Goal: Task Accomplishment & Management: Manage account settings

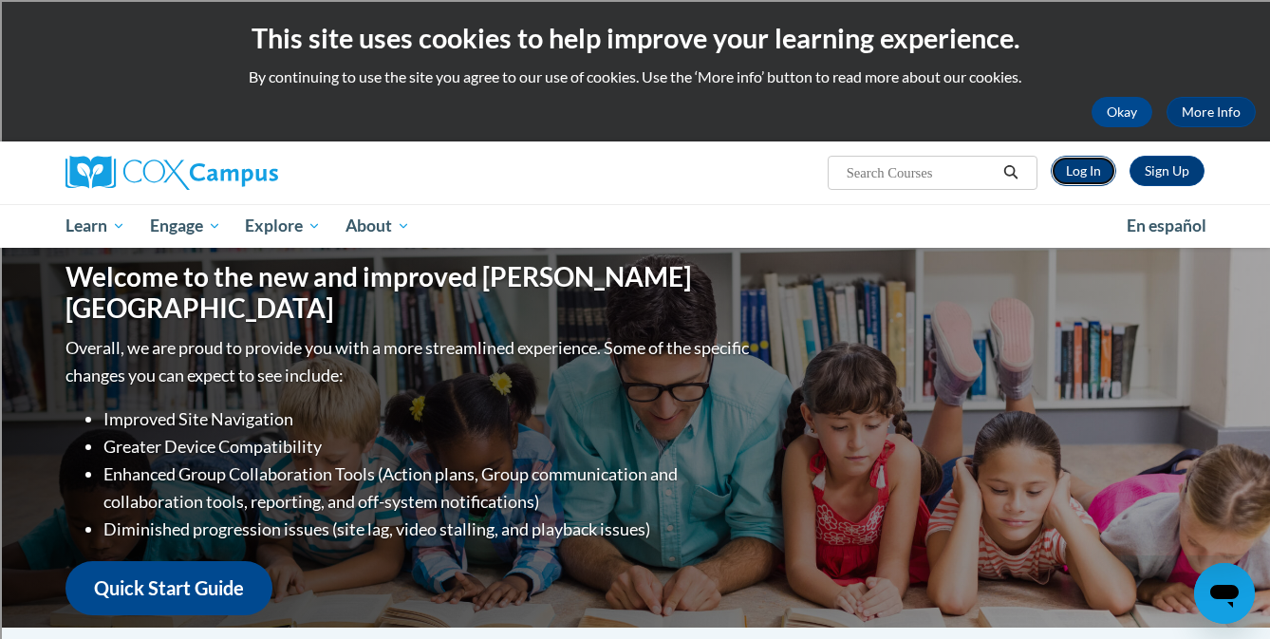
click at [1089, 173] on link "Log In" at bounding box center [1083, 171] width 65 height 30
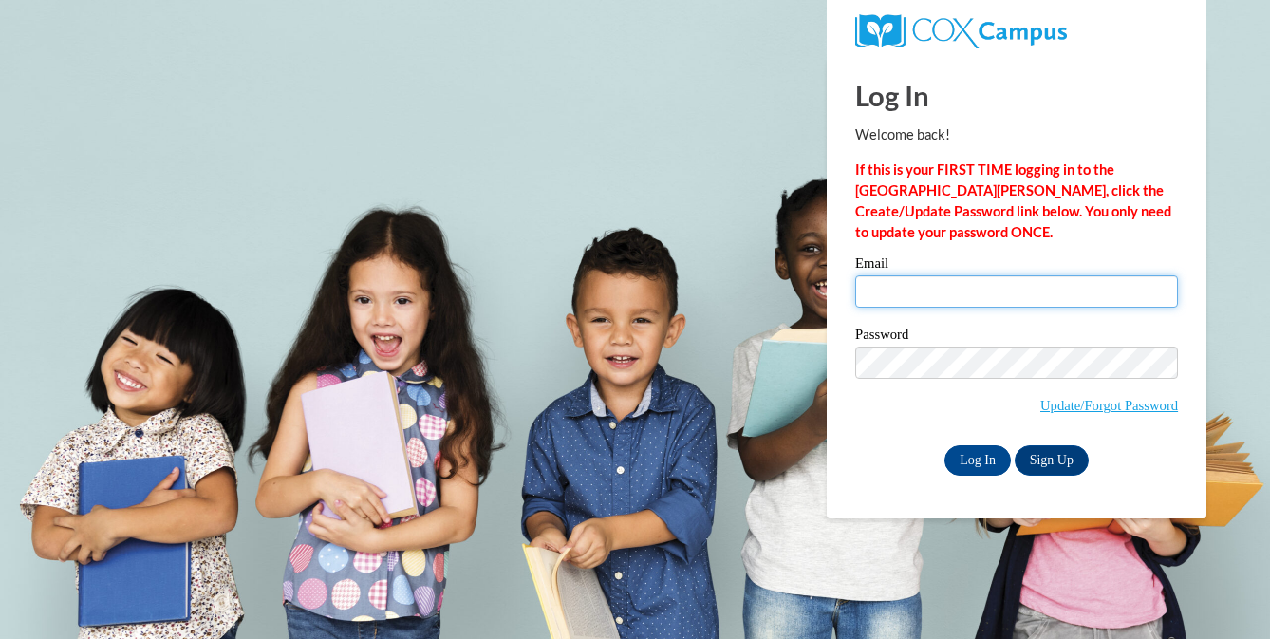
click at [920, 298] on input "Email" at bounding box center [1016, 291] width 323 height 32
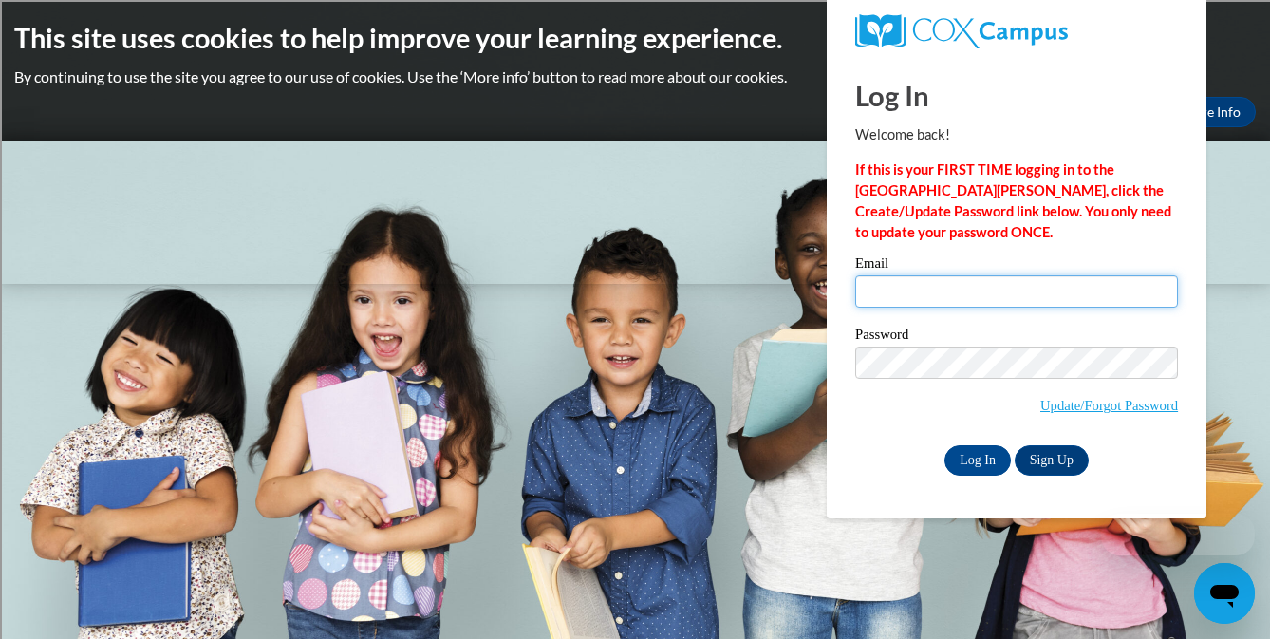
type input "ktomchek@shorewood.k12.wi.us"
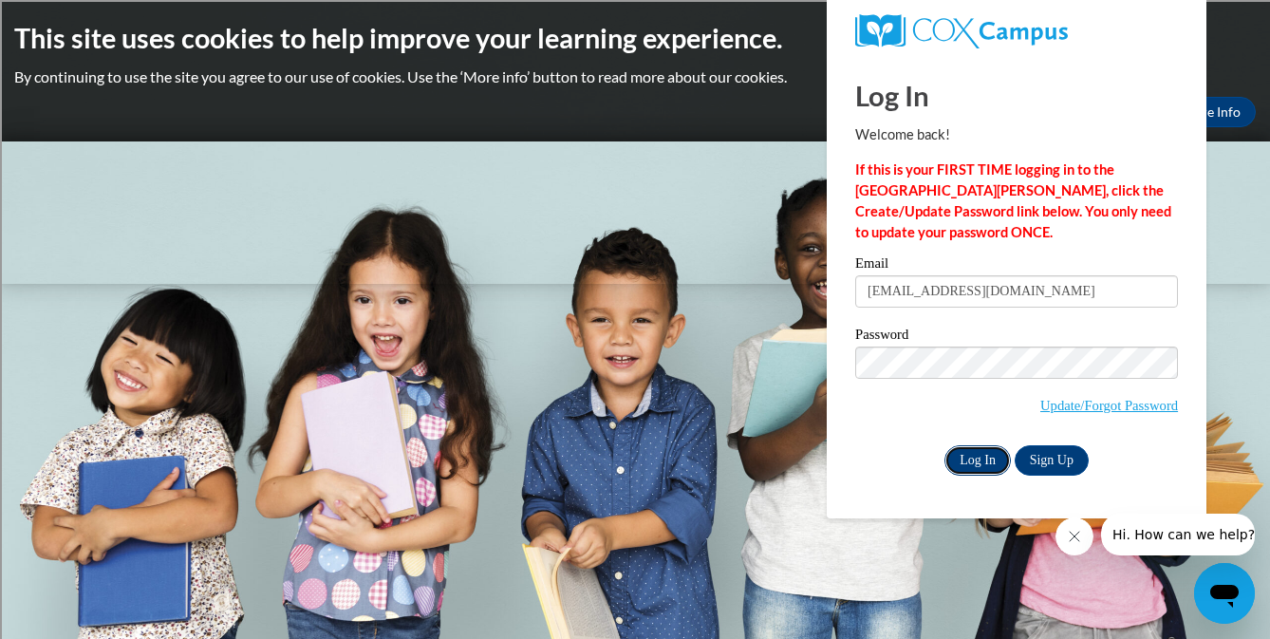
click at [987, 462] on input "Log In" at bounding box center [977, 460] width 66 height 30
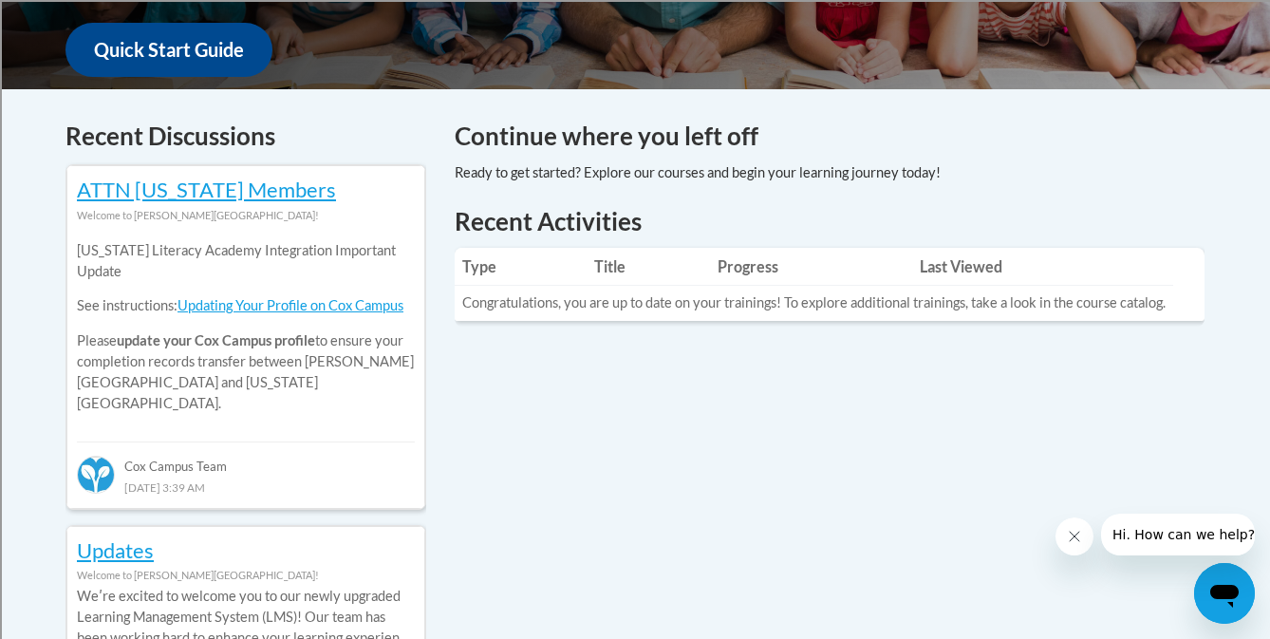
scroll to position [544, 0]
